Goal: Information Seeking & Learning: Check status

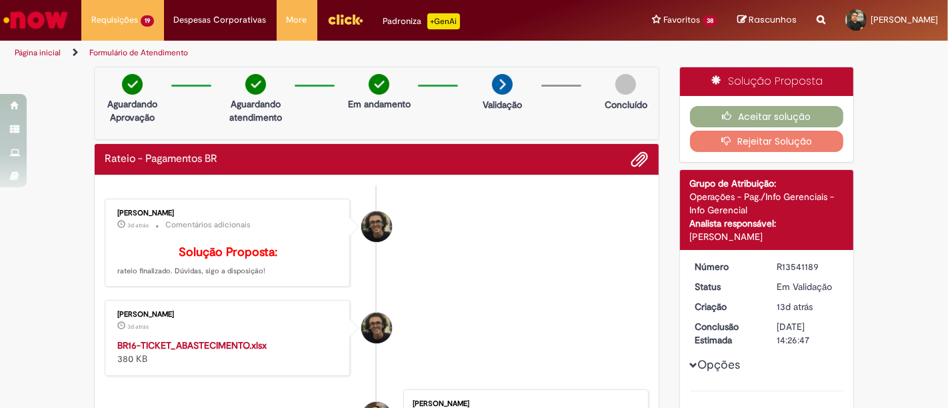
click at [505, 287] on li "[PERSON_NAME] 3d atrás 3 dias atrás Comentários adicionais Solução Proposta: ra…" at bounding box center [377, 243] width 544 height 89
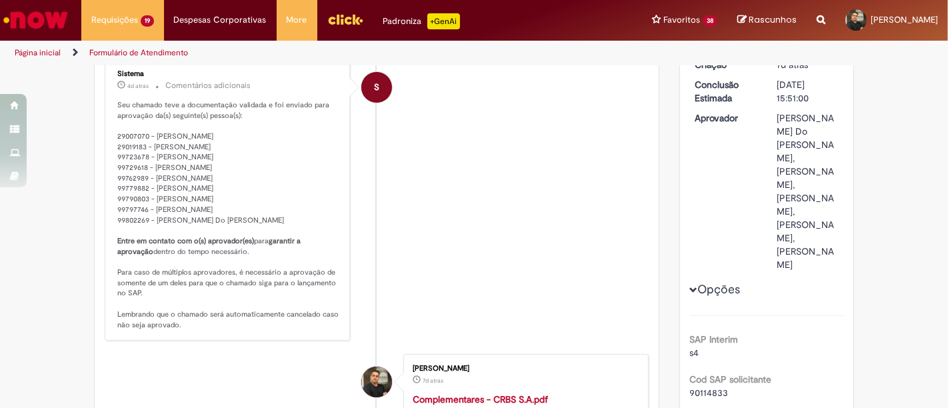
scroll to position [161, 0]
click at [403, 235] on li "S Sistema 4d atrás 4 dias atrás Comentários adicionais Seu chamado teve a docum…" at bounding box center [377, 201] width 544 height 282
drag, startPoint x: 228, startPoint y: 187, endPoint x: 149, endPoint y: 183, distance: 79.4
click at [149, 183] on p "Seu chamado teve a documentação validada e foi enviado para aprovação da(s) seg…" at bounding box center [228, 216] width 222 height 230
copy p "Taissa Macaferri Licatti"
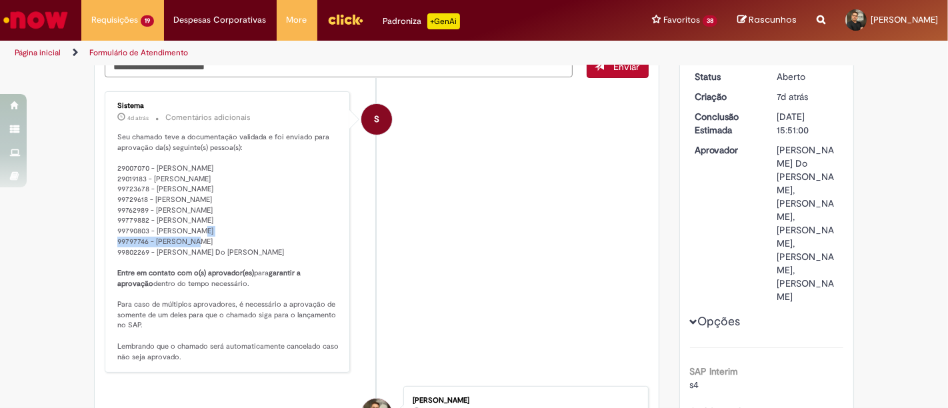
scroll to position [131, 0]
